Goal: Information Seeking & Learning: Learn about a topic

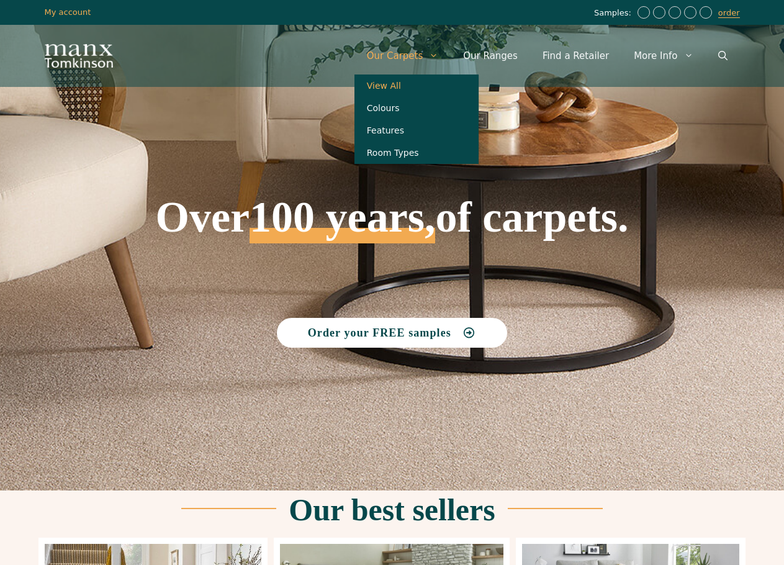
click at [420, 87] on link "View All" at bounding box center [416, 85] width 124 height 22
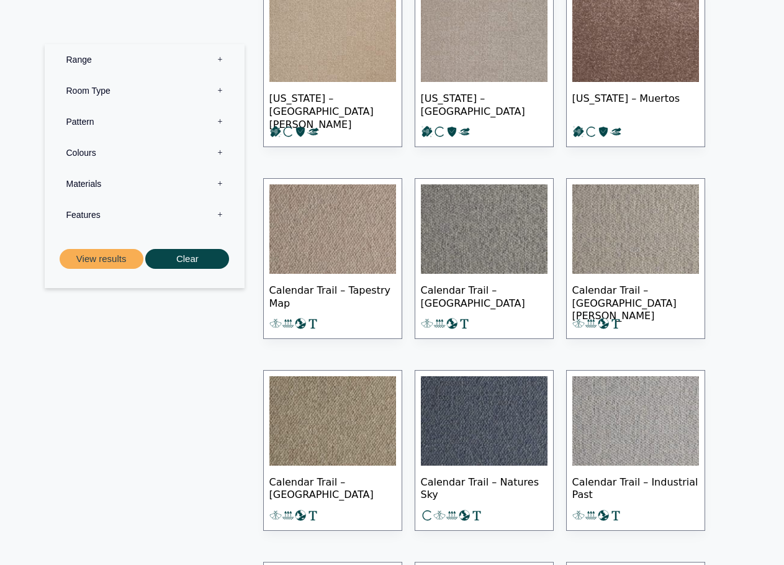
scroll to position [558, 0]
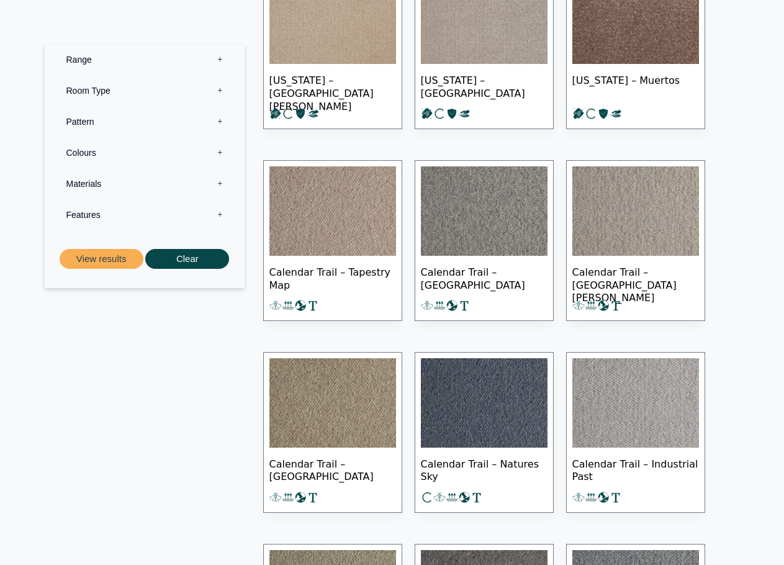
click at [315, 236] on img at bounding box center [332, 210] width 127 height 89
